Goal: Task Accomplishment & Management: Complete application form

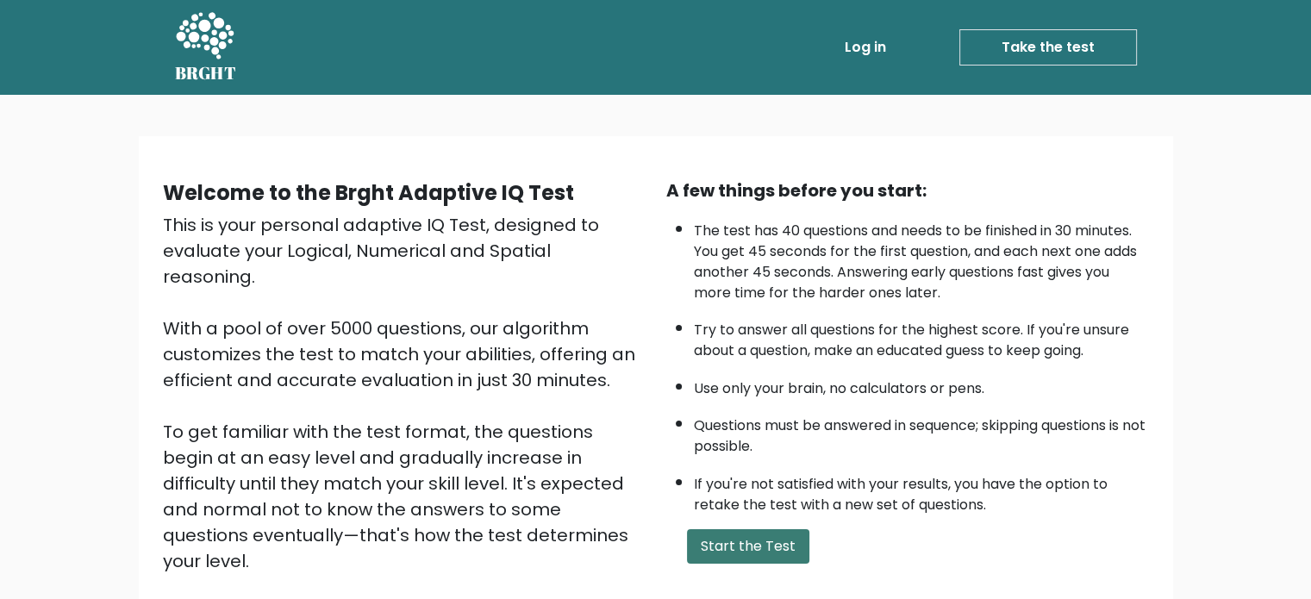
click at [721, 542] on button "Start the Test" at bounding box center [748, 546] width 122 height 34
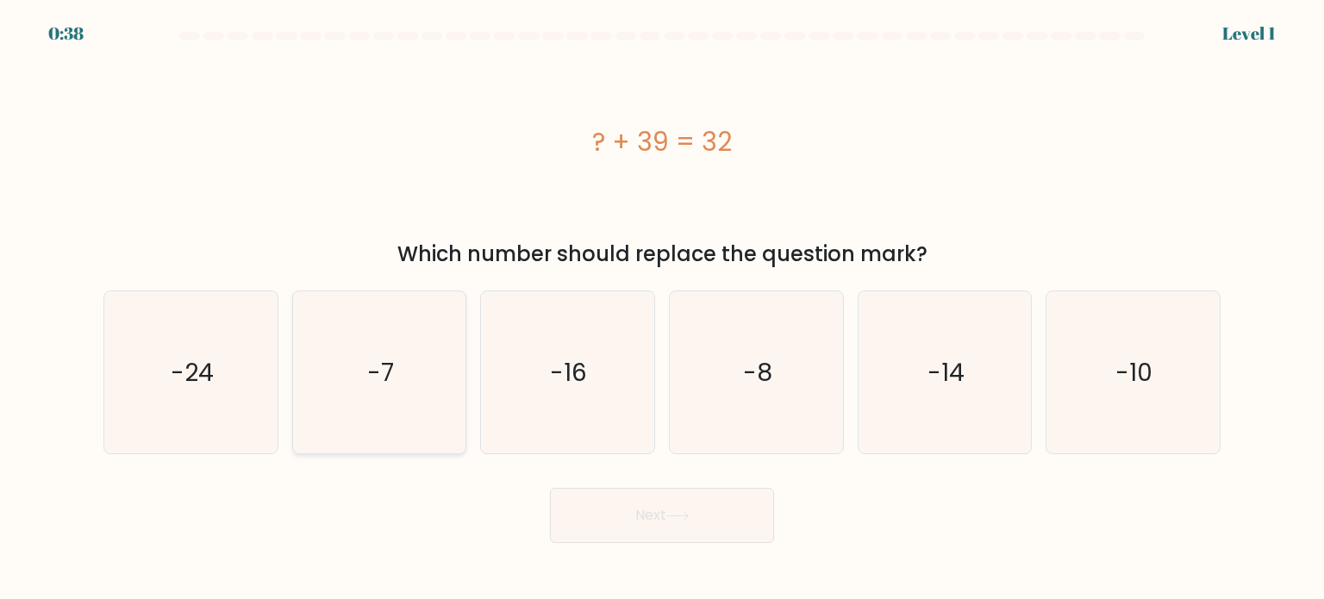
click at [415, 385] on icon "-7" at bounding box center [379, 372] width 162 height 162
click at [662, 309] on input "b. -7" at bounding box center [662, 304] width 1 height 9
radio input "true"
click at [585, 513] on button "Next" at bounding box center [662, 515] width 224 height 55
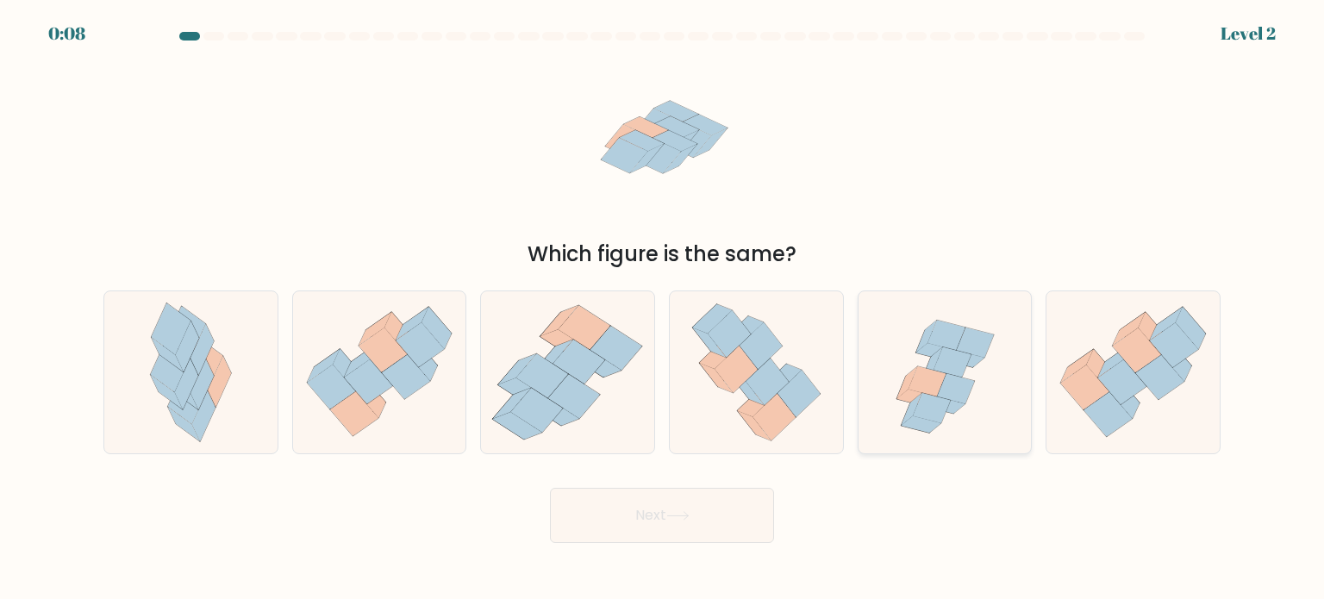
click at [876, 336] on icon at bounding box center [944, 372] width 169 height 162
click at [663, 309] on input "e." at bounding box center [662, 304] width 1 height 9
radio input "true"
click at [724, 516] on button "Next" at bounding box center [662, 515] width 224 height 55
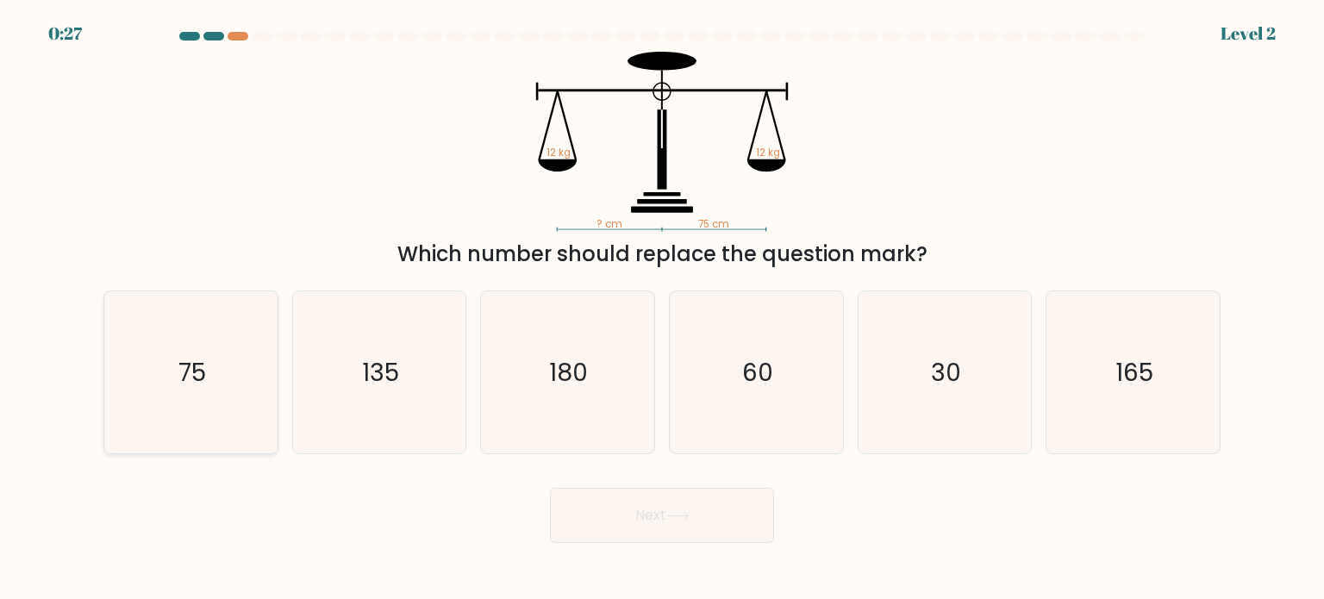
click at [241, 350] on icon "75" at bounding box center [191, 372] width 162 height 162
click at [662, 309] on input "a. 75" at bounding box center [662, 304] width 1 height 9
radio input "true"
click at [550, 488] on button "Next" at bounding box center [662, 515] width 224 height 55
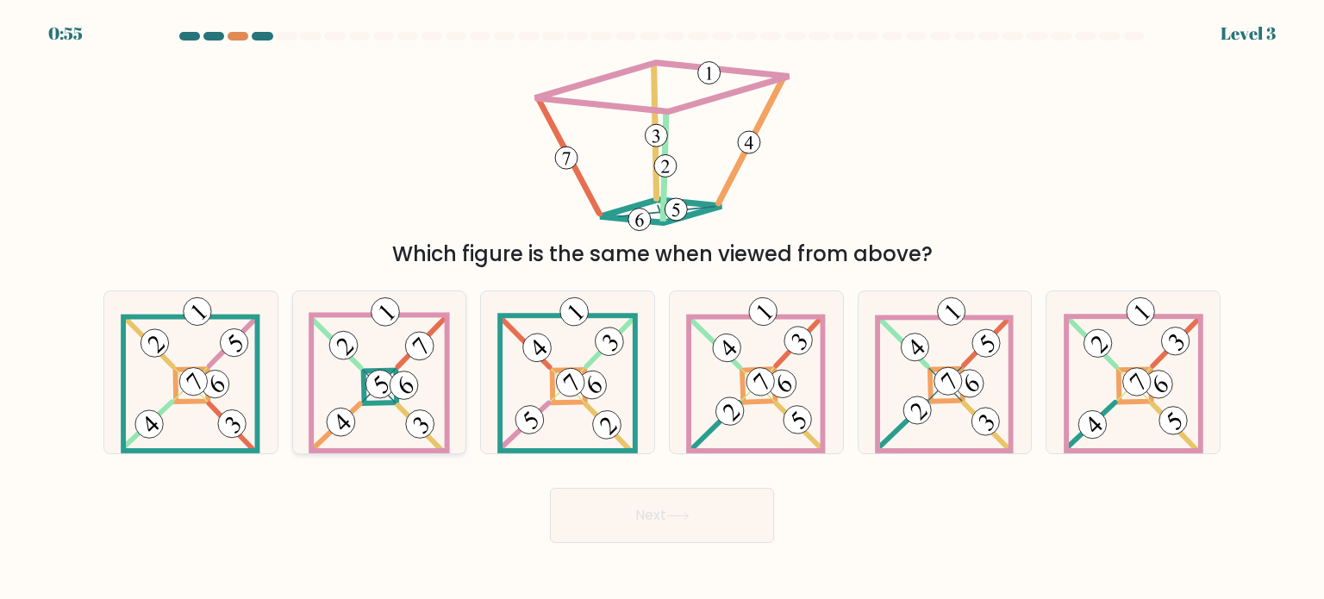
click at [398, 362] on 693 at bounding box center [421, 342] width 46 height 47
click at [662, 309] on input "b." at bounding box center [662, 304] width 1 height 9
radio input "true"
click at [597, 501] on button "Next" at bounding box center [662, 515] width 224 height 55
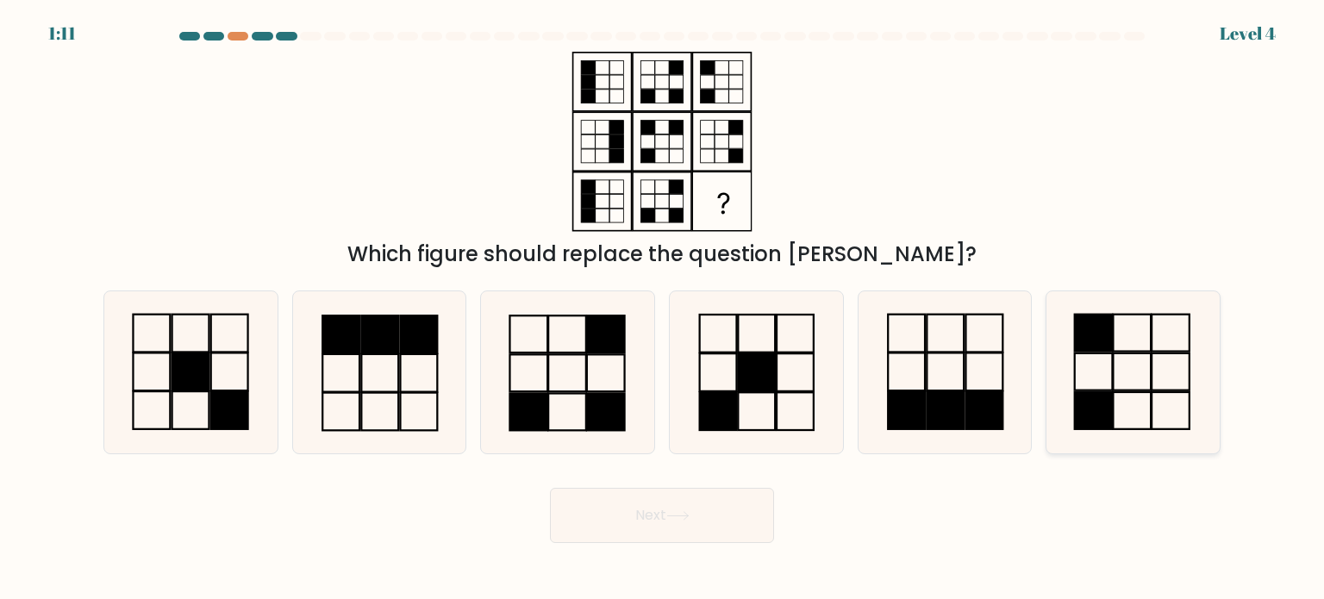
click at [1092, 392] on rect at bounding box center [1094, 410] width 38 height 37
click at [663, 309] on input "f." at bounding box center [662, 304] width 1 height 9
radio input "true"
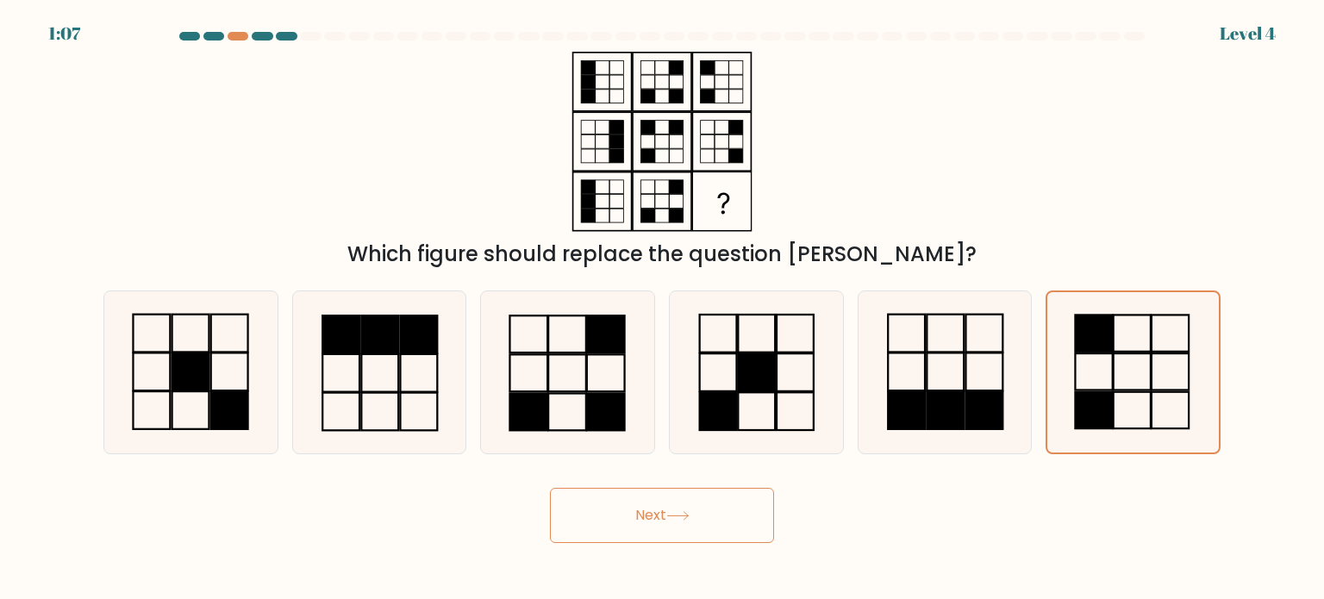
click at [655, 511] on button "Next" at bounding box center [662, 515] width 224 height 55
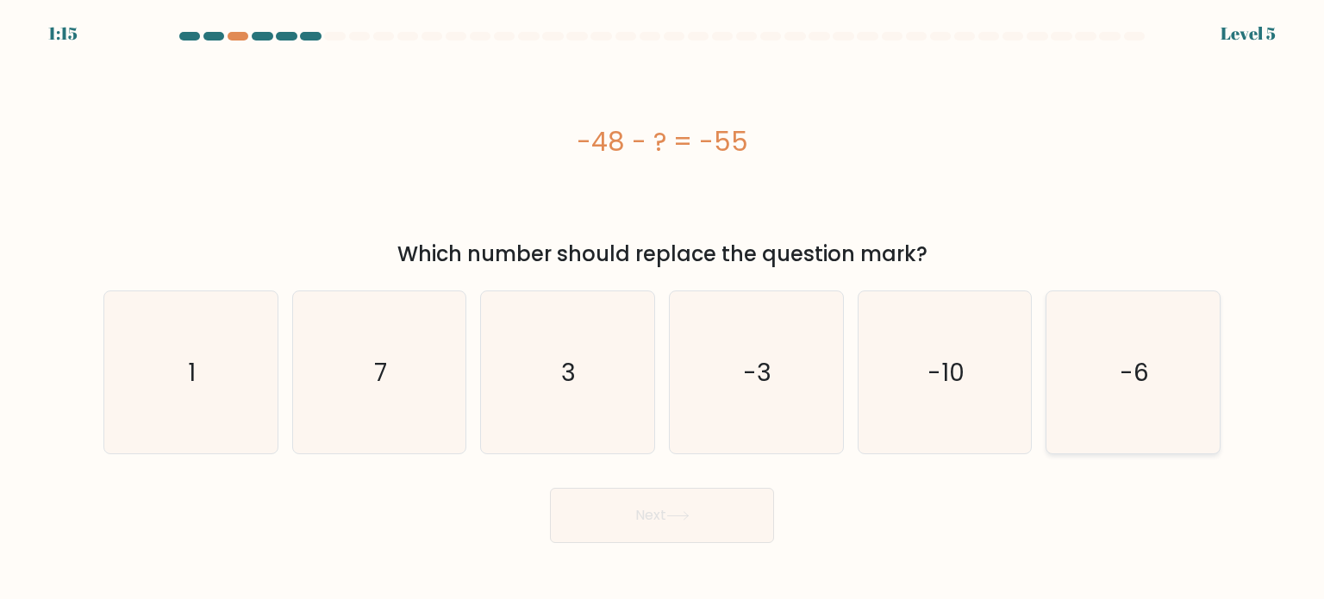
click at [1110, 410] on icon "-6" at bounding box center [1133, 372] width 162 height 162
click at [663, 309] on input "f. -6" at bounding box center [662, 304] width 1 height 9
radio input "true"
click at [649, 522] on button "Next" at bounding box center [662, 515] width 224 height 55
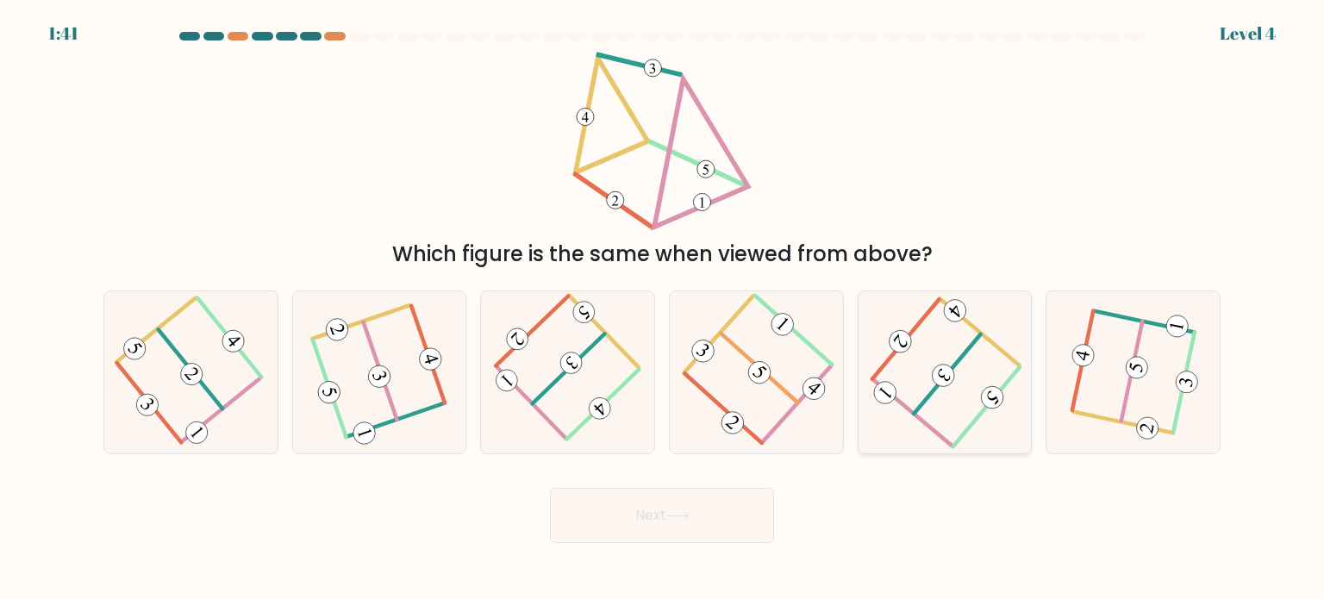
click at [980, 375] on icon at bounding box center [944, 372] width 130 height 130
click at [663, 309] on input "e." at bounding box center [662, 304] width 1 height 9
radio input "true"
click at [702, 503] on button "Next" at bounding box center [662, 515] width 224 height 55
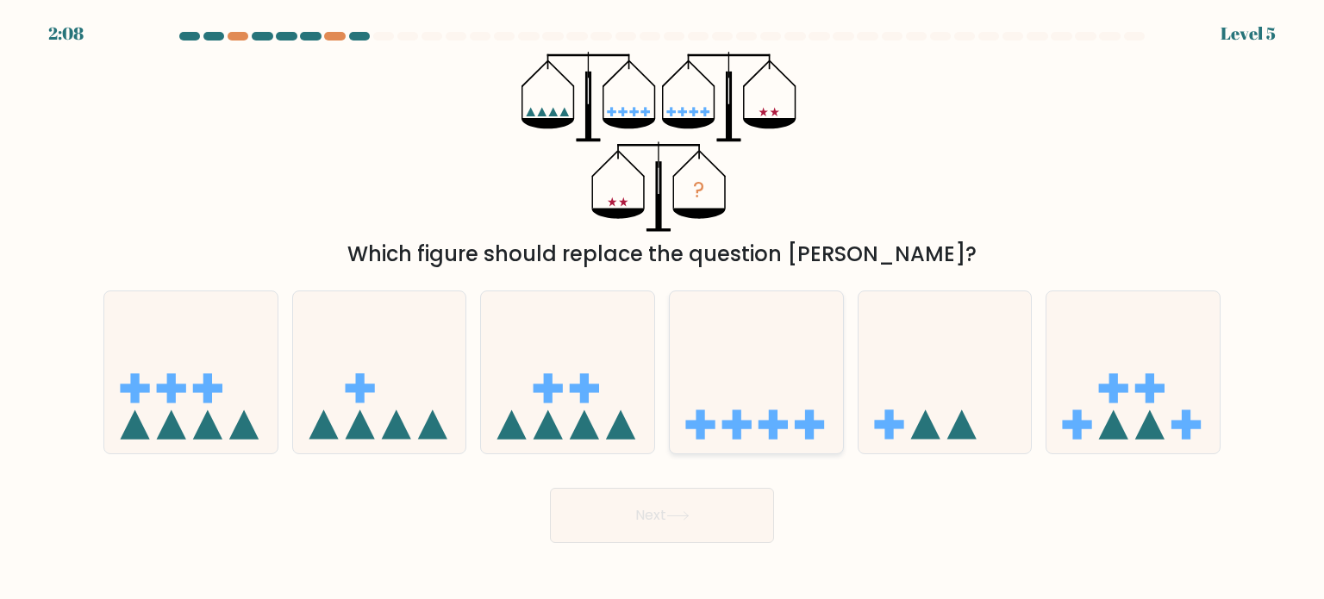
click at [686, 414] on icon at bounding box center [756, 372] width 173 height 143
click at [663, 309] on input "d." at bounding box center [662, 304] width 1 height 9
radio input "true"
click at [678, 503] on button "Next" at bounding box center [662, 515] width 224 height 55
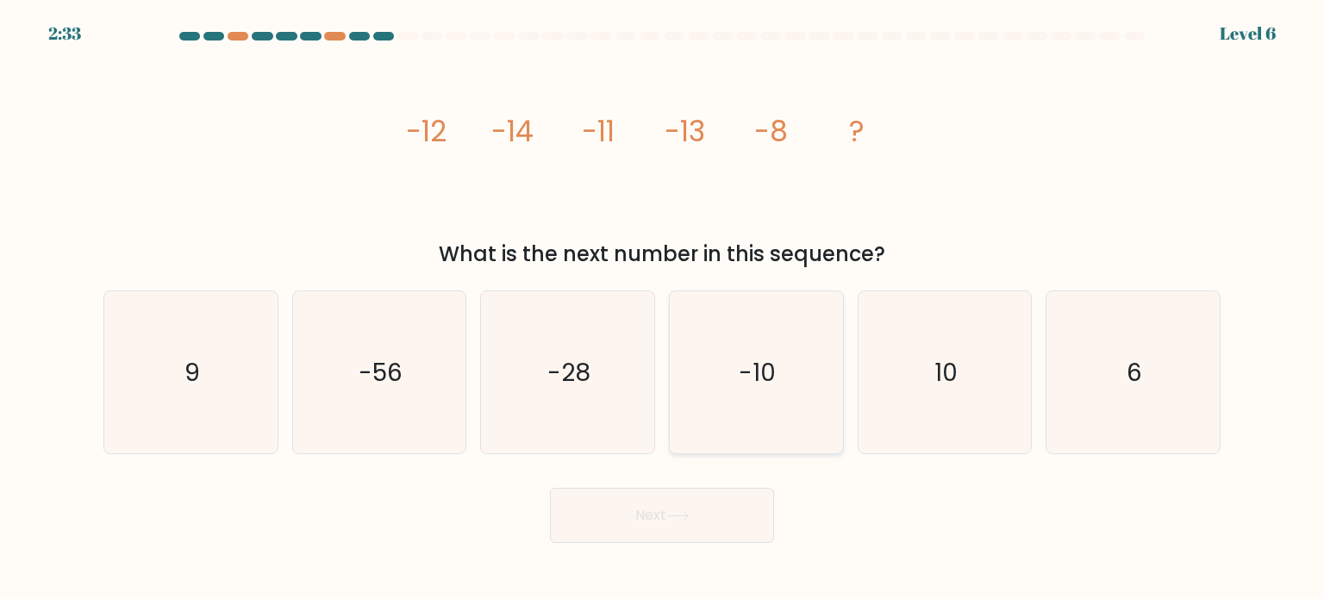
click at [783, 385] on icon "-10" at bounding box center [756, 372] width 162 height 162
click at [663, 309] on input "d. -10" at bounding box center [662, 304] width 1 height 9
radio input "true"
click at [783, 385] on icon "-10" at bounding box center [756, 372] width 160 height 160
click at [663, 309] on input "d. -10" at bounding box center [662, 304] width 1 height 9
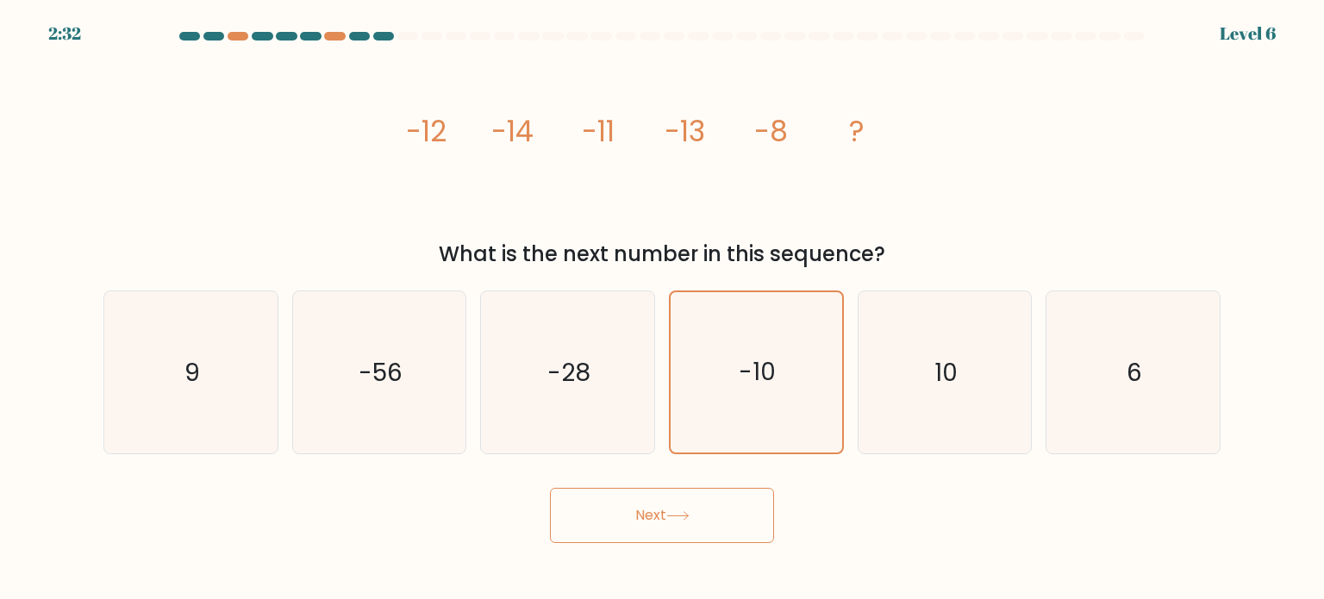
click at [683, 516] on icon at bounding box center [677, 515] width 23 height 9
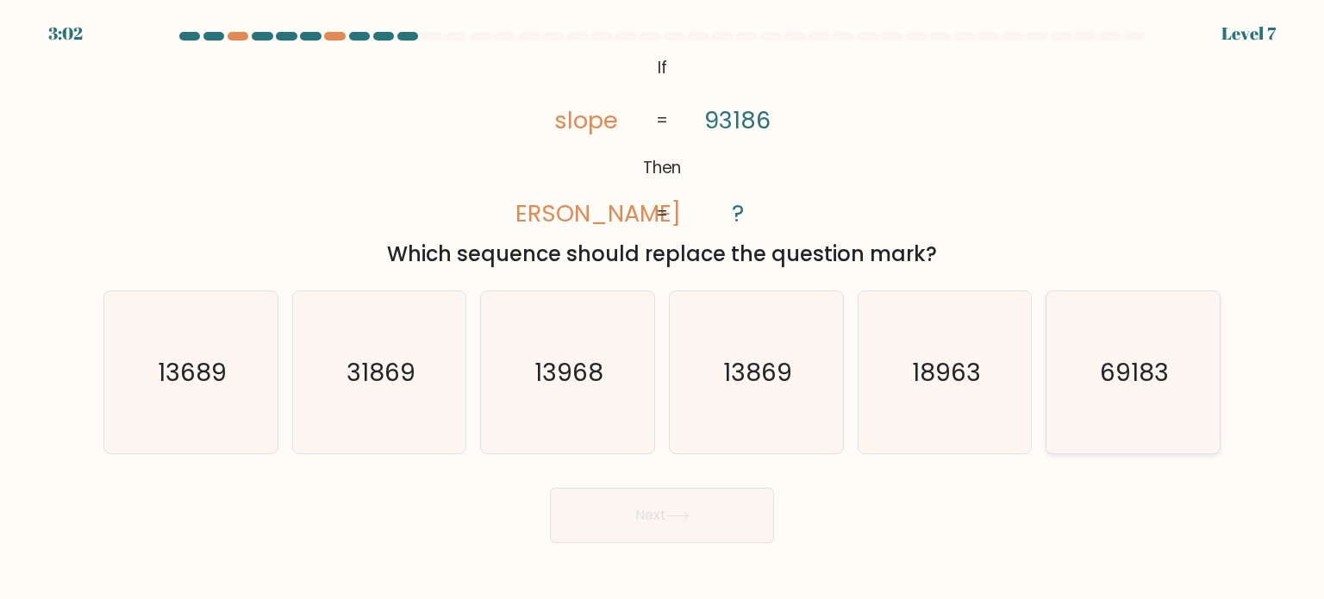
click at [1067, 328] on icon "69183" at bounding box center [1133, 372] width 162 height 162
click at [663, 309] on input "f. 69183" at bounding box center [662, 304] width 1 height 9
radio input "true"
click at [716, 491] on button "Next" at bounding box center [662, 515] width 224 height 55
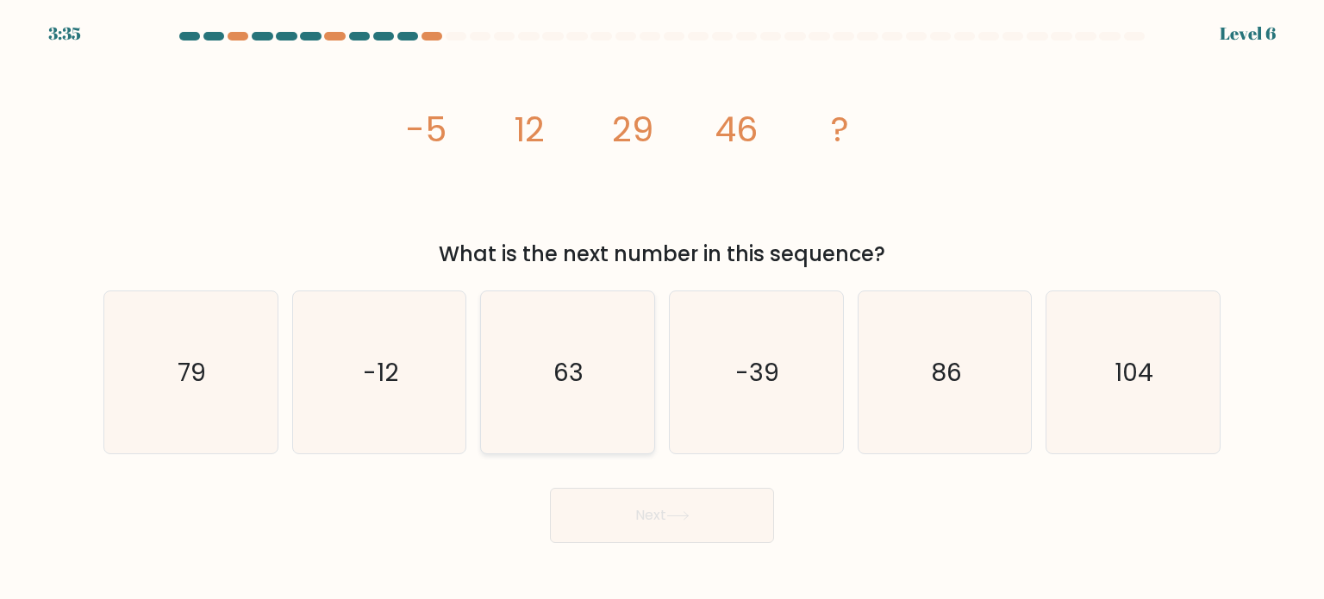
click at [548, 378] on icon "63" at bounding box center [567, 372] width 162 height 162
click at [662, 309] on input "c. 63" at bounding box center [662, 304] width 1 height 9
radio input "true"
click at [550, 488] on button "Next" at bounding box center [662, 515] width 224 height 55
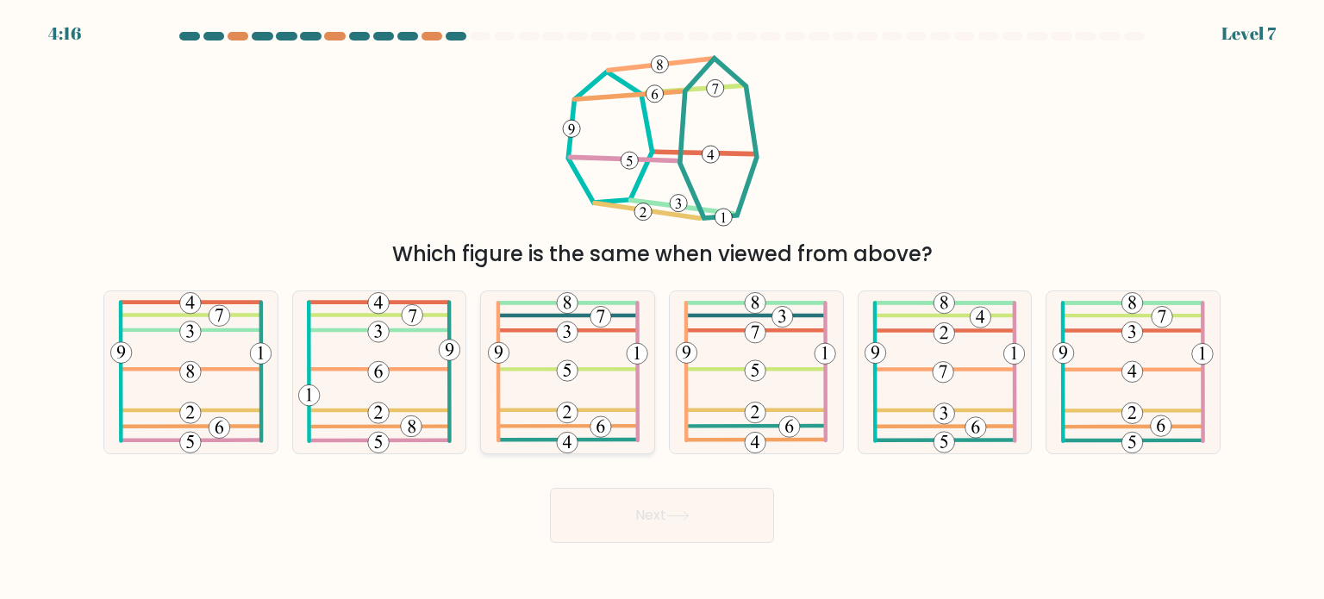
click at [604, 369] on 584 at bounding box center [567, 369] width 139 height 0
click at [662, 309] on input "c." at bounding box center [662, 304] width 1 height 9
radio input "true"
click at [550, 488] on button "Next" at bounding box center [662, 515] width 224 height 55
